Goal: Information Seeking & Learning: Learn about a topic

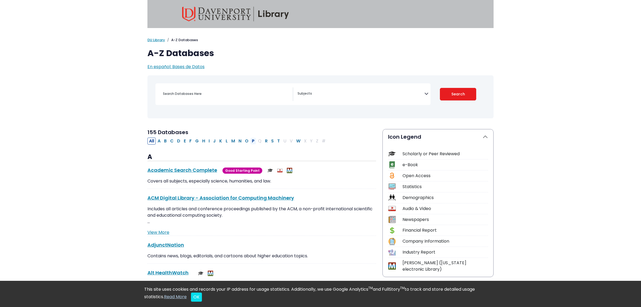
click at [256, 141] on button "P" at bounding box center [253, 141] width 6 height 7
select select "Database Subject Filter"
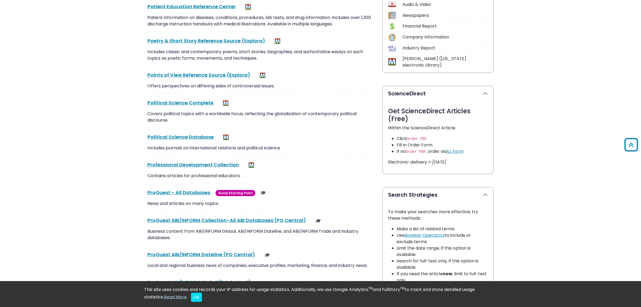
scroll to position [224, 0]
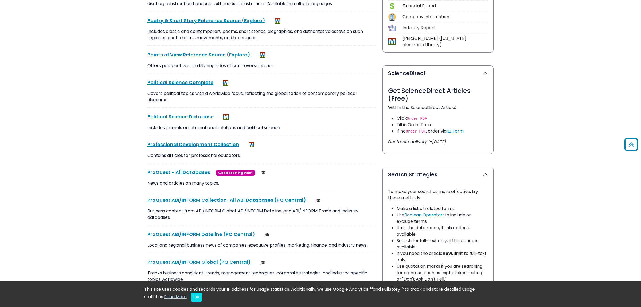
click at [174, 183] on p "News and articles on many topics." at bounding box center [261, 183] width 229 height 6
click at [186, 173] on link "ProQuest - All Databases This link opens in a new window" at bounding box center [178, 172] width 63 height 7
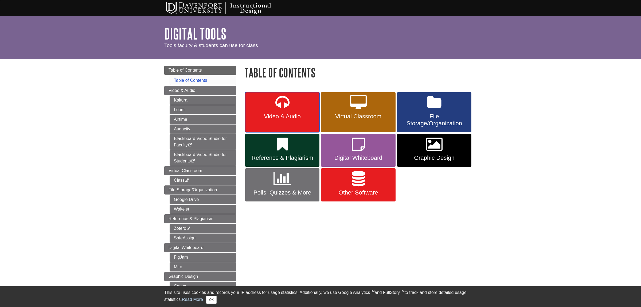
click at [281, 107] on icon at bounding box center [282, 102] width 14 height 15
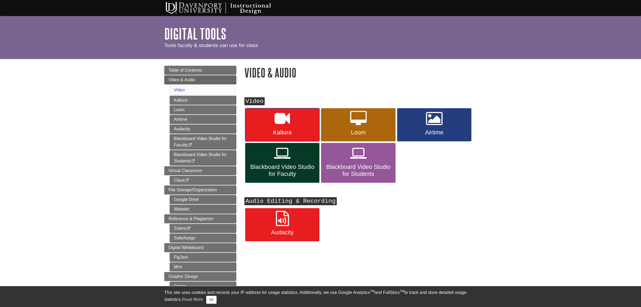
click at [283, 119] on icon at bounding box center [282, 118] width 15 height 15
